Goal: Find specific page/section: Find specific page/section

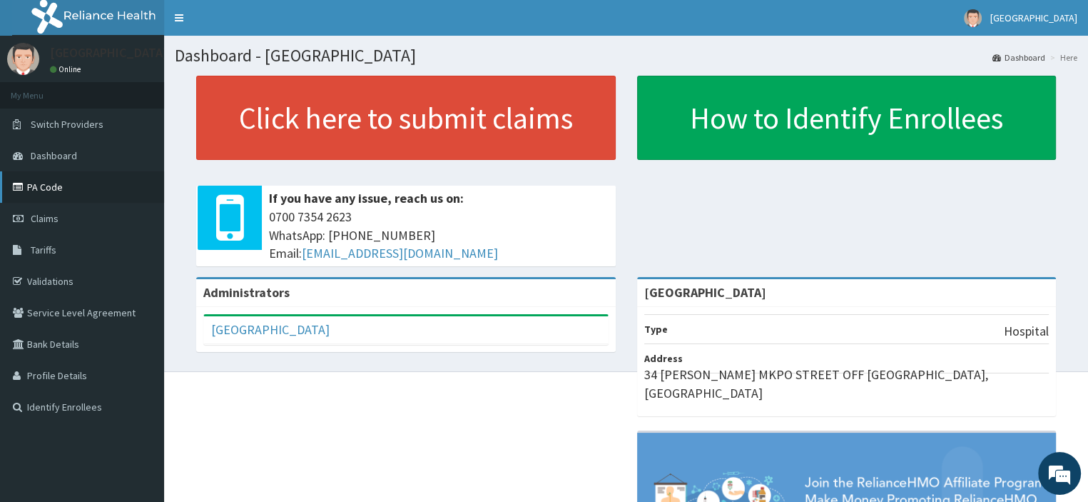
click at [26, 188] on icon at bounding box center [20, 187] width 14 height 10
click at [27, 188] on link "PA Code" at bounding box center [82, 186] width 164 height 31
